Goal: Information Seeking & Learning: Learn about a topic

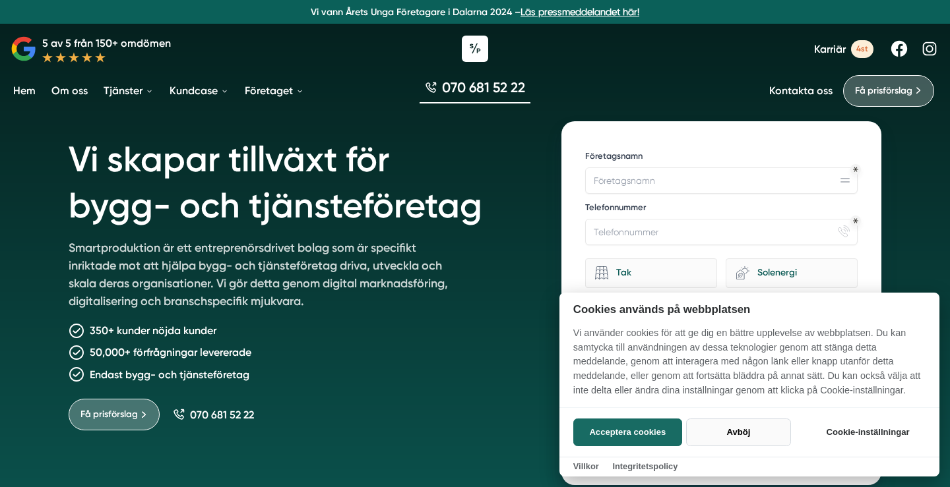
click at [735, 439] on button "Avböj" at bounding box center [738, 433] width 105 height 28
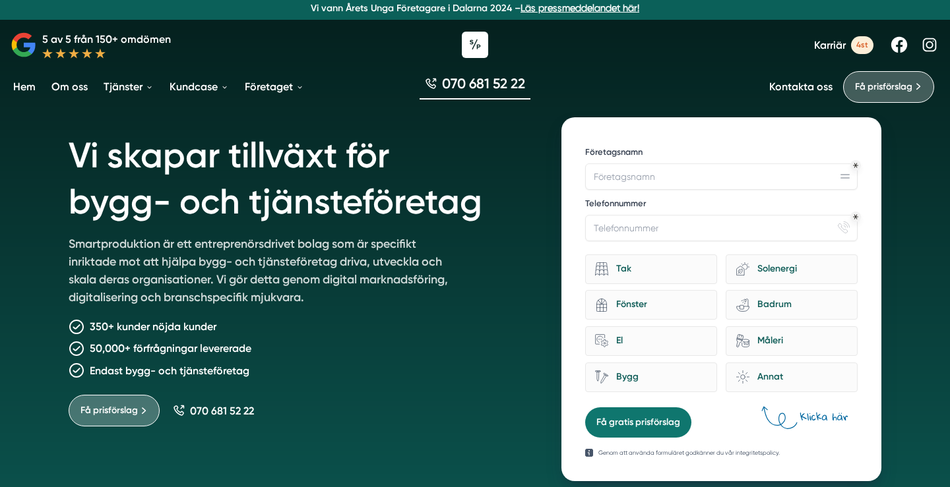
click at [485, 173] on h1 "Vi skapar tillväxt för bygg- och tjänsteföretag" at bounding box center [299, 176] width 461 height 118
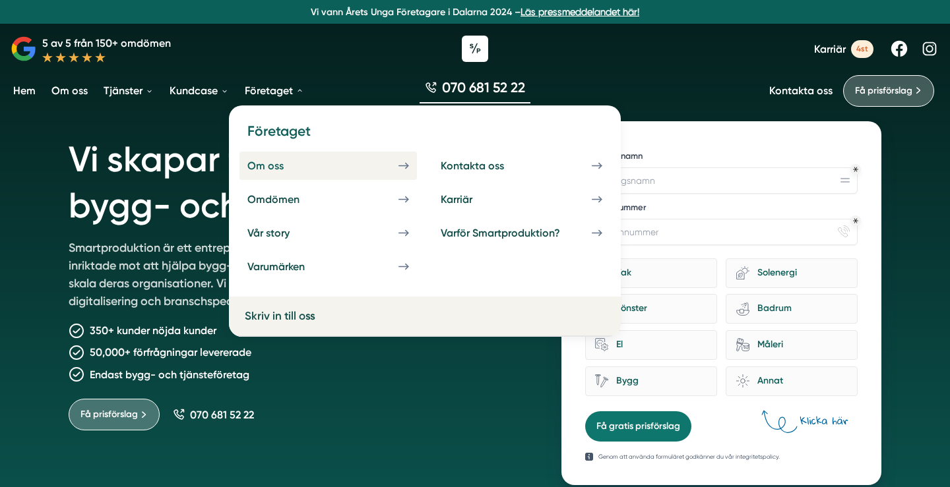
click at [280, 168] on div "Om oss" at bounding box center [281, 166] width 68 height 13
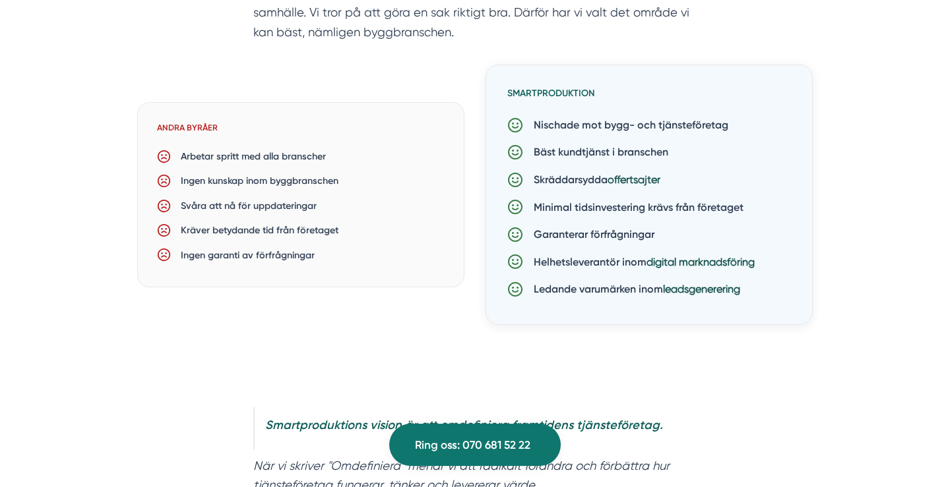
scroll to position [999, 0]
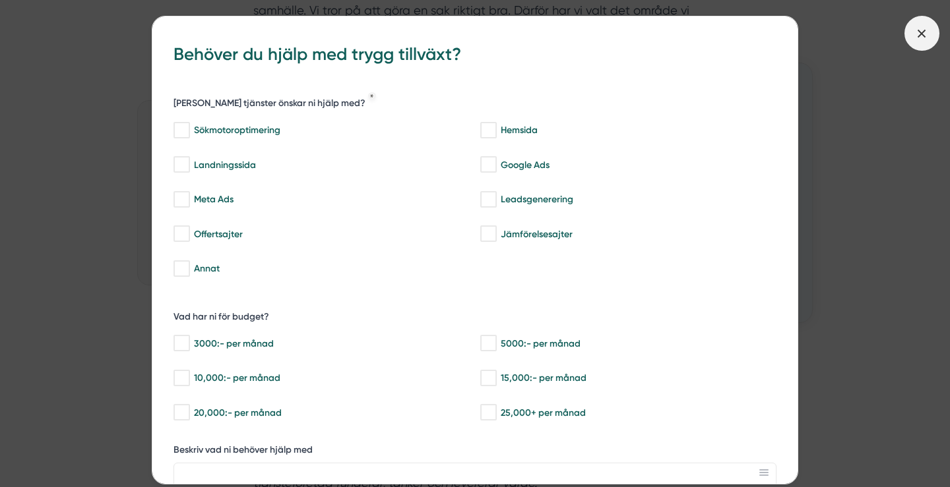
click at [917, 32] on icon at bounding box center [921, 33] width 15 height 15
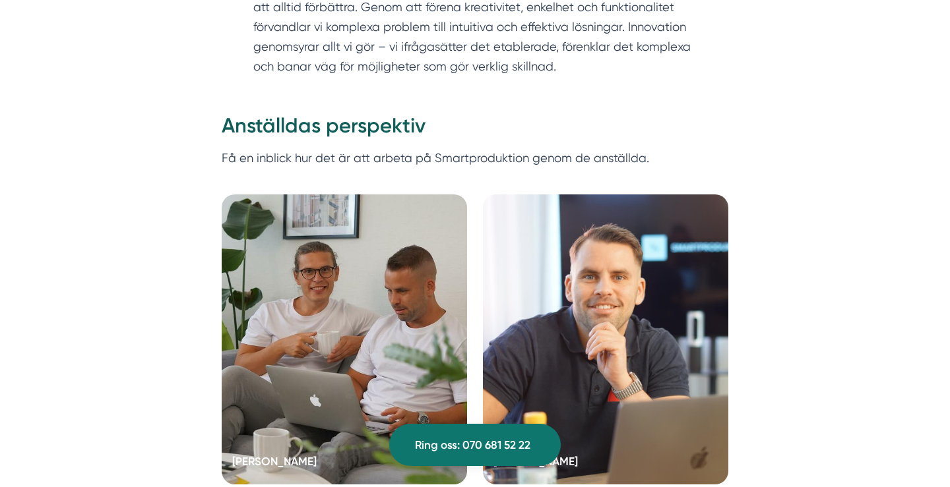
scroll to position [2440, 0]
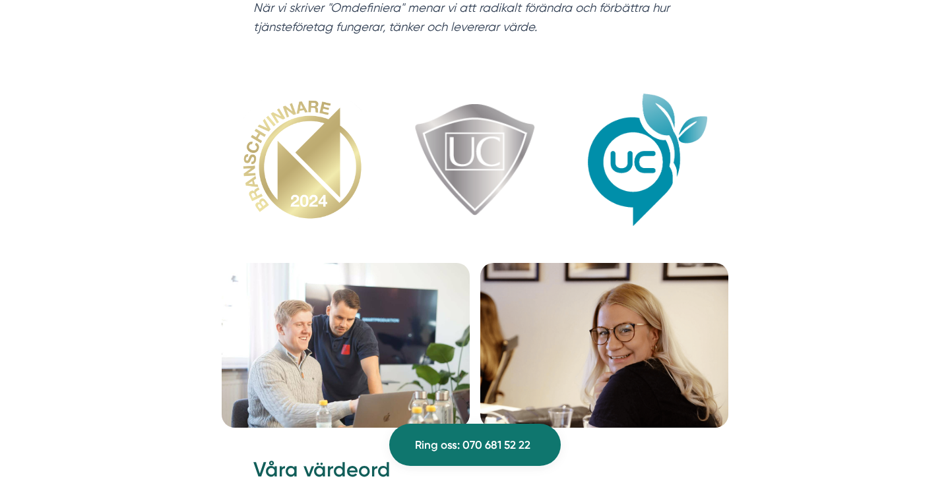
scroll to position [0, 0]
